Goal: Information Seeking & Learning: Find specific fact

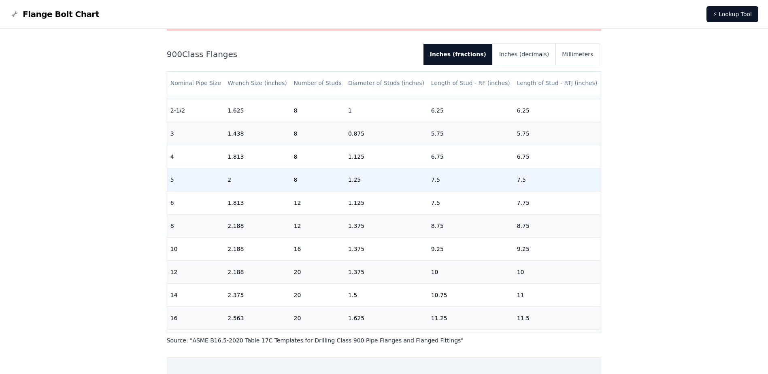
scroll to position [122, 0]
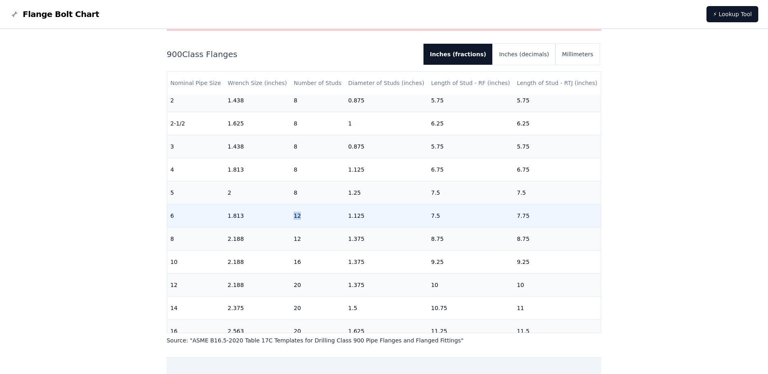
drag, startPoint x: 293, startPoint y: 214, endPoint x: 307, endPoint y: 216, distance: 14.7
click at [307, 216] on td "12" at bounding box center [317, 215] width 55 height 23
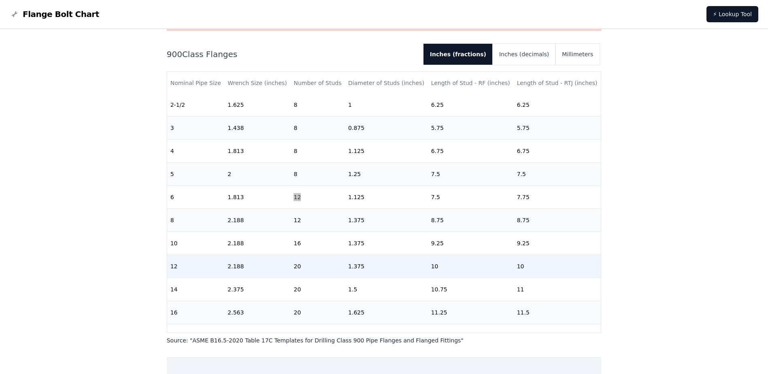
scroll to position [126, 0]
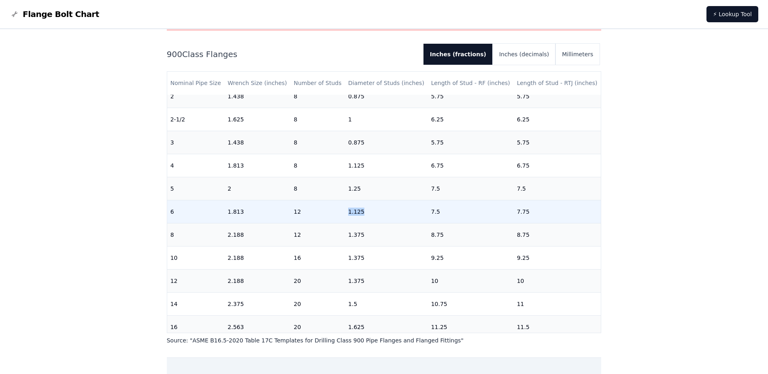
drag, startPoint x: 352, startPoint y: 213, endPoint x: 365, endPoint y: 212, distance: 13.0
click at [365, 212] on td "1.125" at bounding box center [386, 211] width 83 height 23
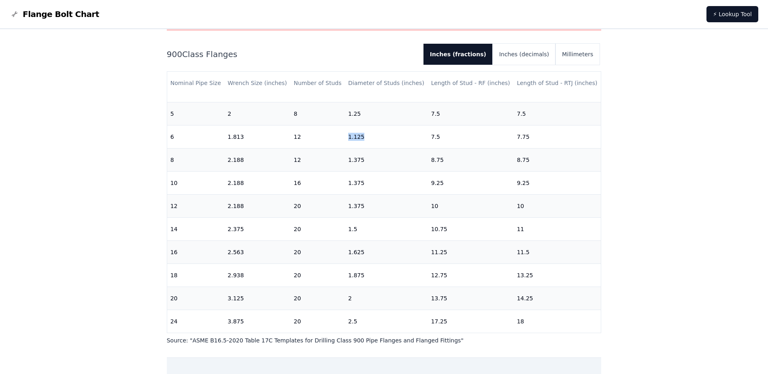
scroll to position [207, 0]
click at [463, 51] on button "Inches (fractions)" at bounding box center [458, 54] width 69 height 21
click at [515, 49] on button "Inches (decimals)" at bounding box center [524, 54] width 63 height 21
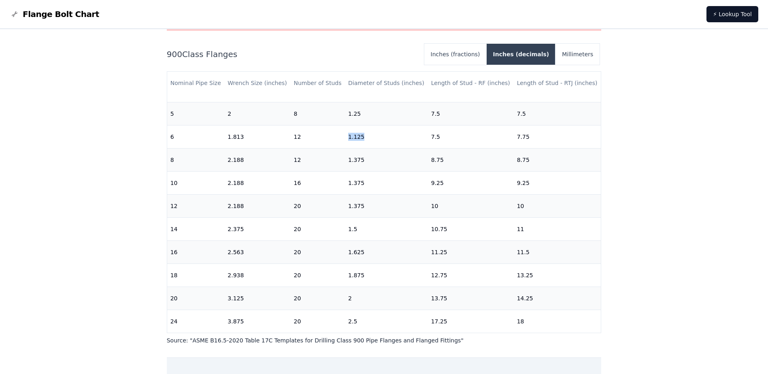
drag, startPoint x: 486, startPoint y: 51, endPoint x: 512, endPoint y: 55, distance: 27.1
click at [486, 51] on button "Inches (fractions)" at bounding box center [455, 54] width 62 height 21
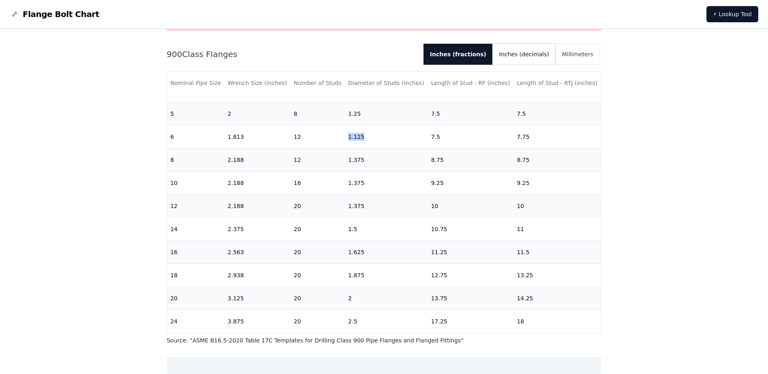
drag, startPoint x: 554, startPoint y: 55, endPoint x: 581, endPoint y: 55, distance: 26.7
click at [554, 55] on button "Inches (decimals)" at bounding box center [524, 54] width 63 height 21
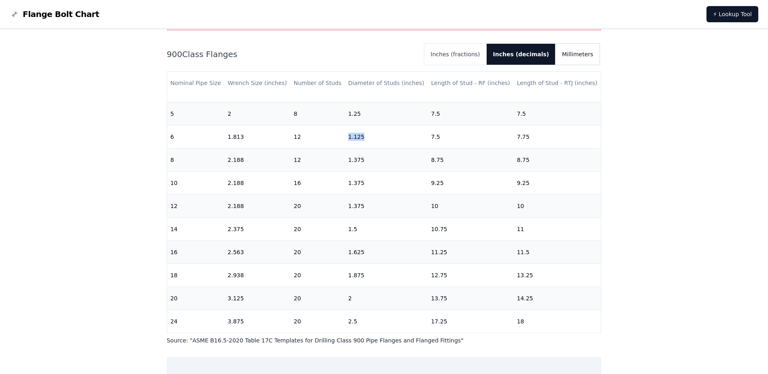
click at [584, 54] on button "Millimeters" at bounding box center [578, 54] width 44 height 21
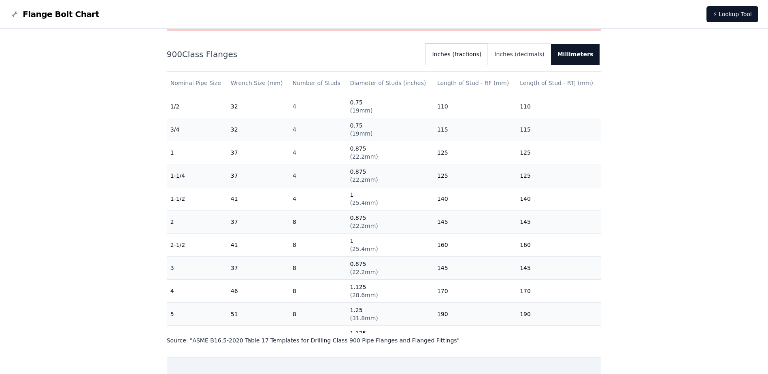
click at [488, 51] on button "Inches (fractions)" at bounding box center [457, 54] width 62 height 21
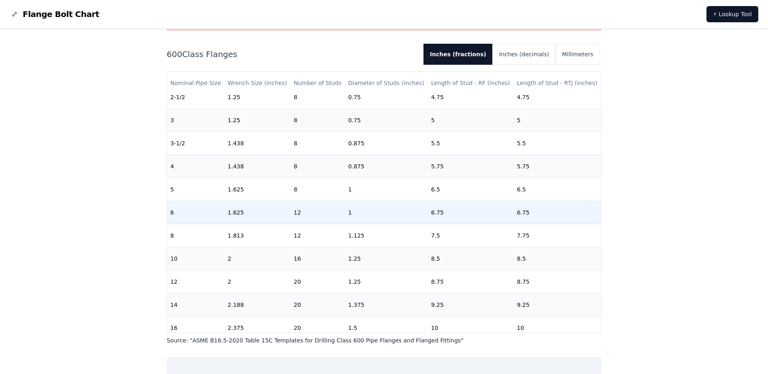
scroll to position [162, 0]
